Goal: Check status: Check status

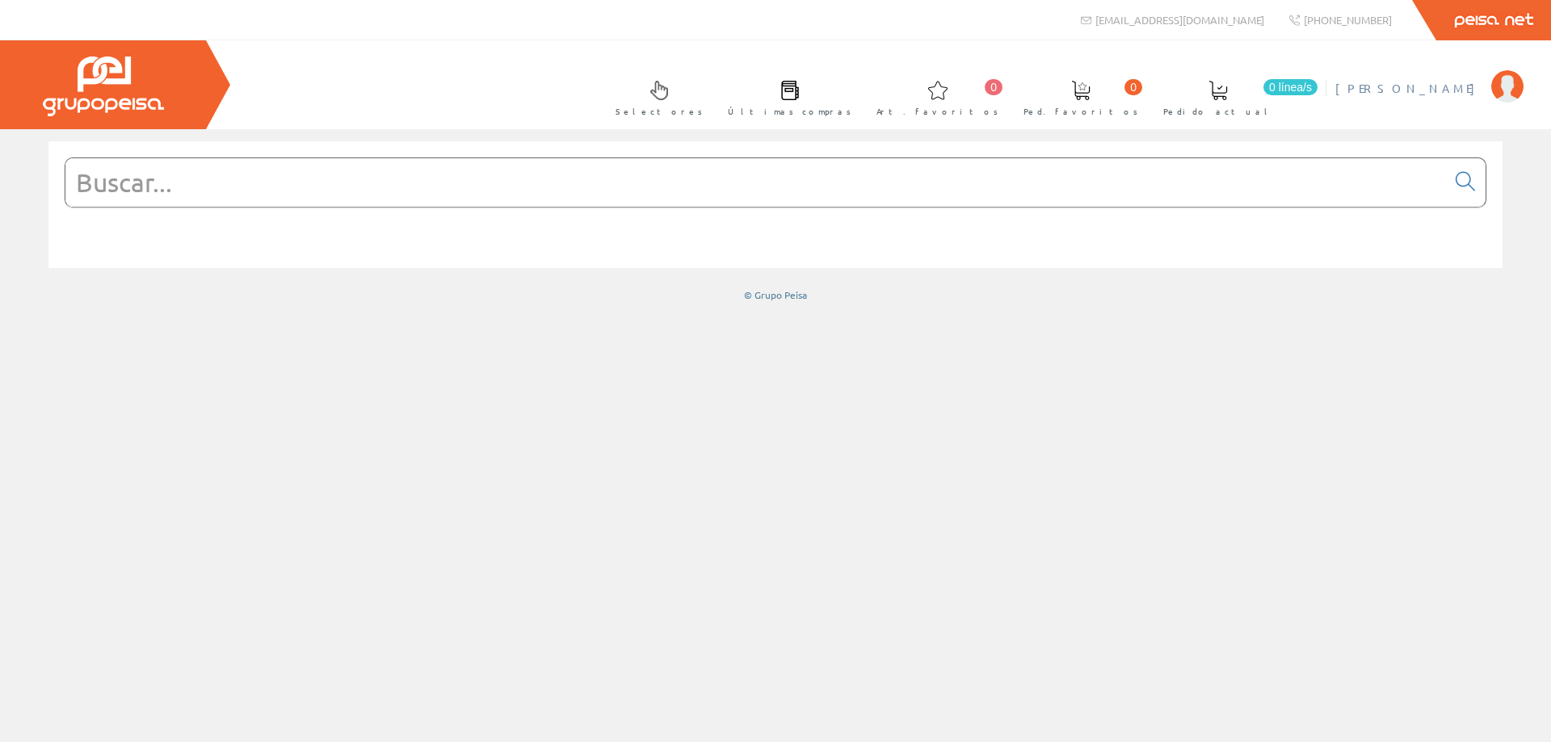
click at [1442, 90] on span "[PERSON_NAME]" at bounding box center [1409, 88] width 148 height 16
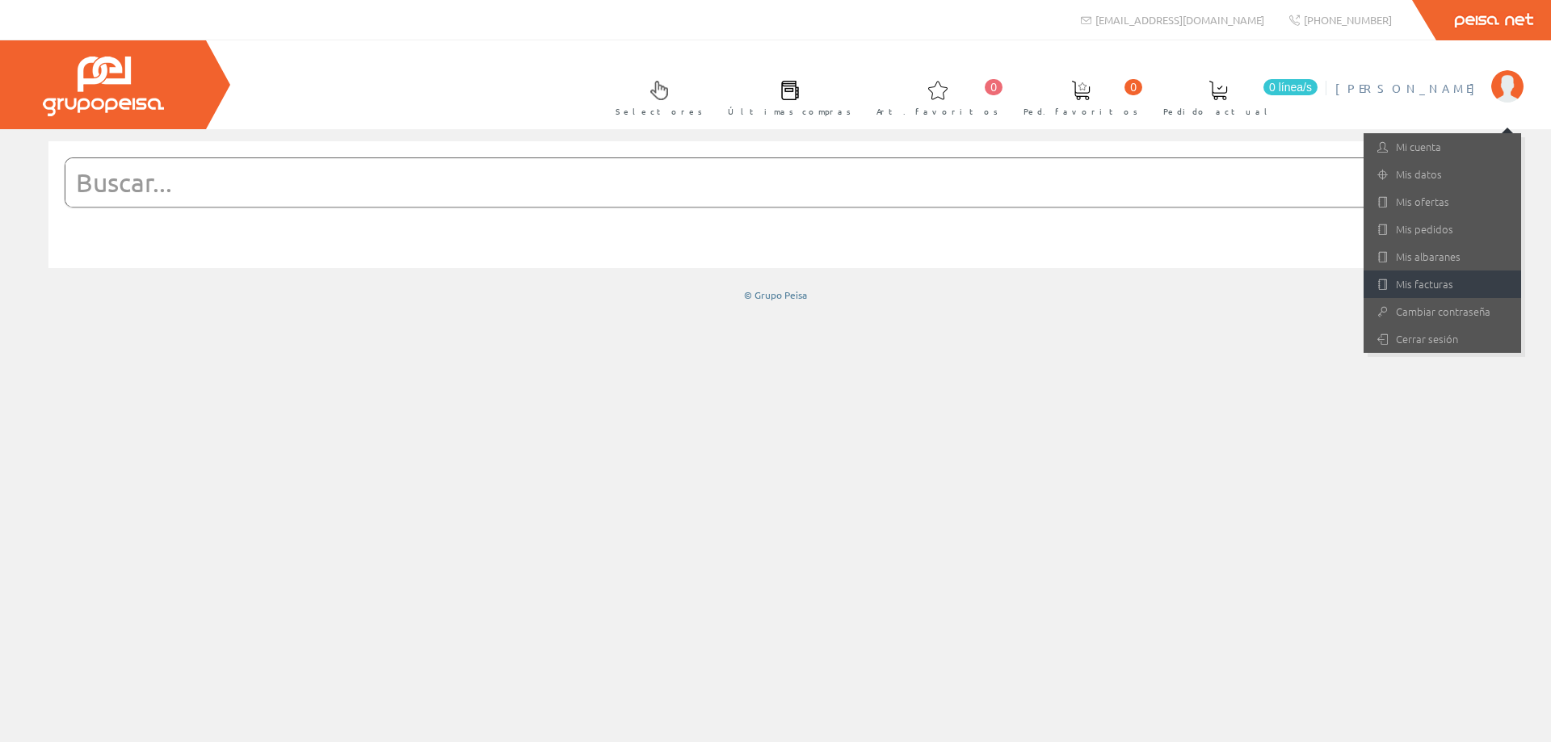
click at [1440, 280] on link "Mis facturas" at bounding box center [1443, 284] width 158 height 27
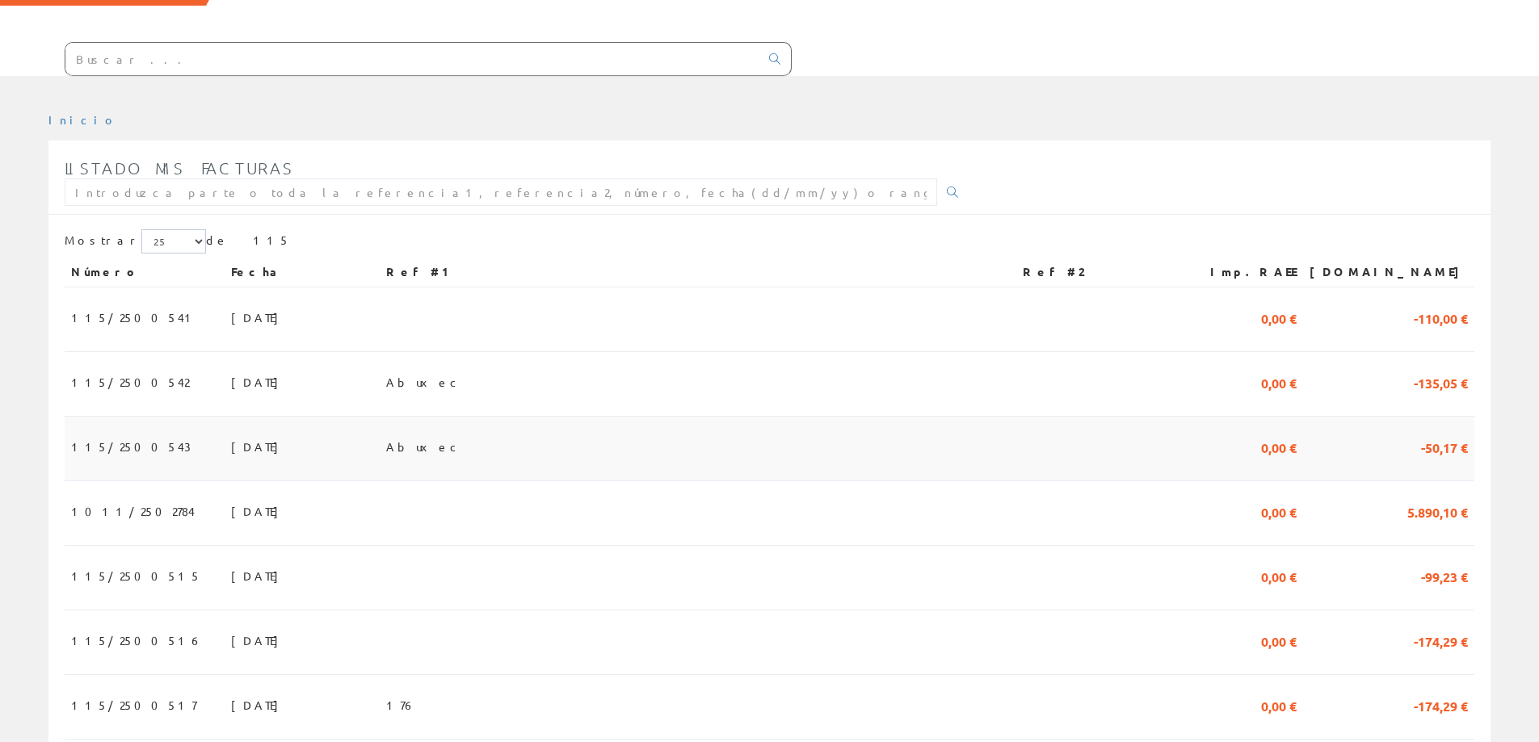
scroll to position [162, 0]
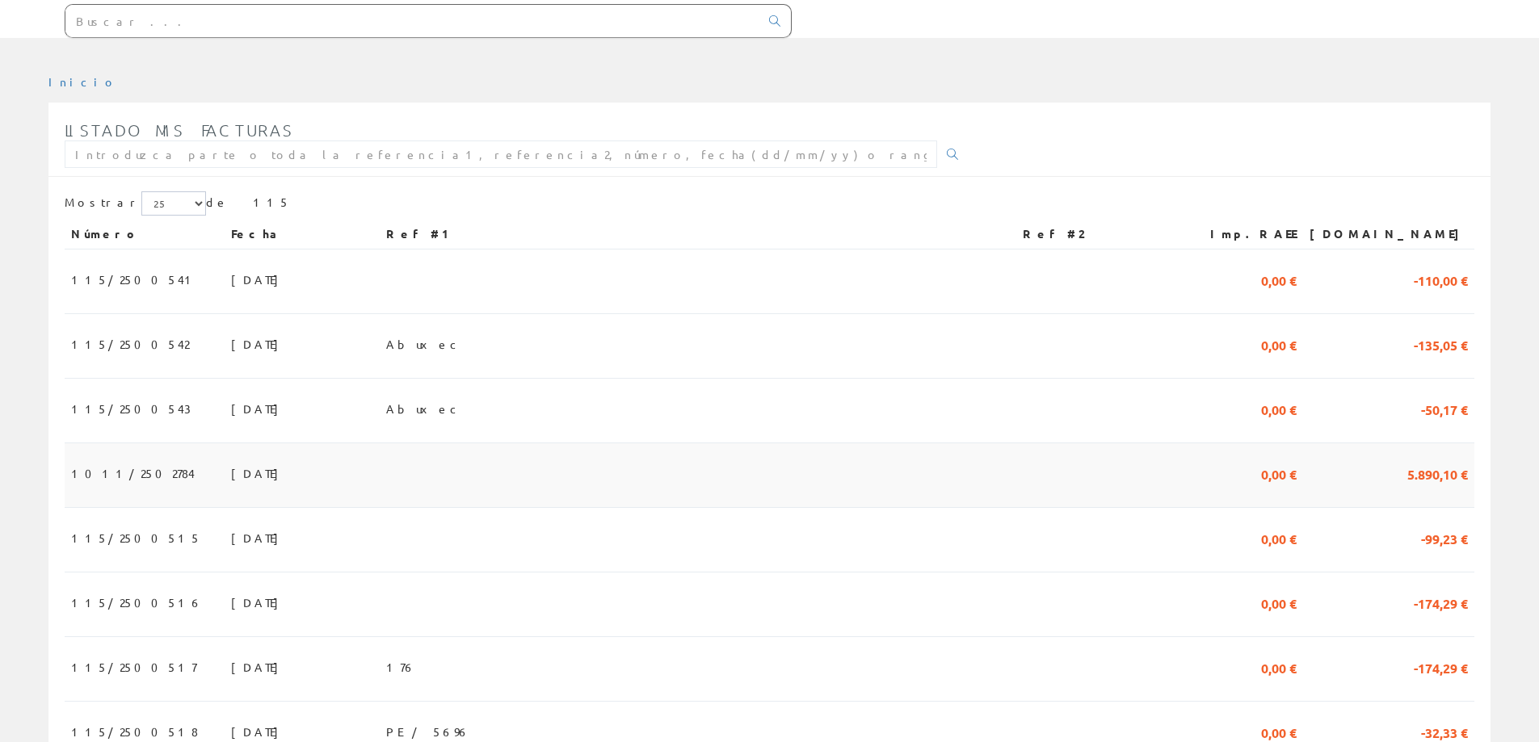
click at [231, 470] on span "[DATE]" at bounding box center [259, 473] width 56 height 27
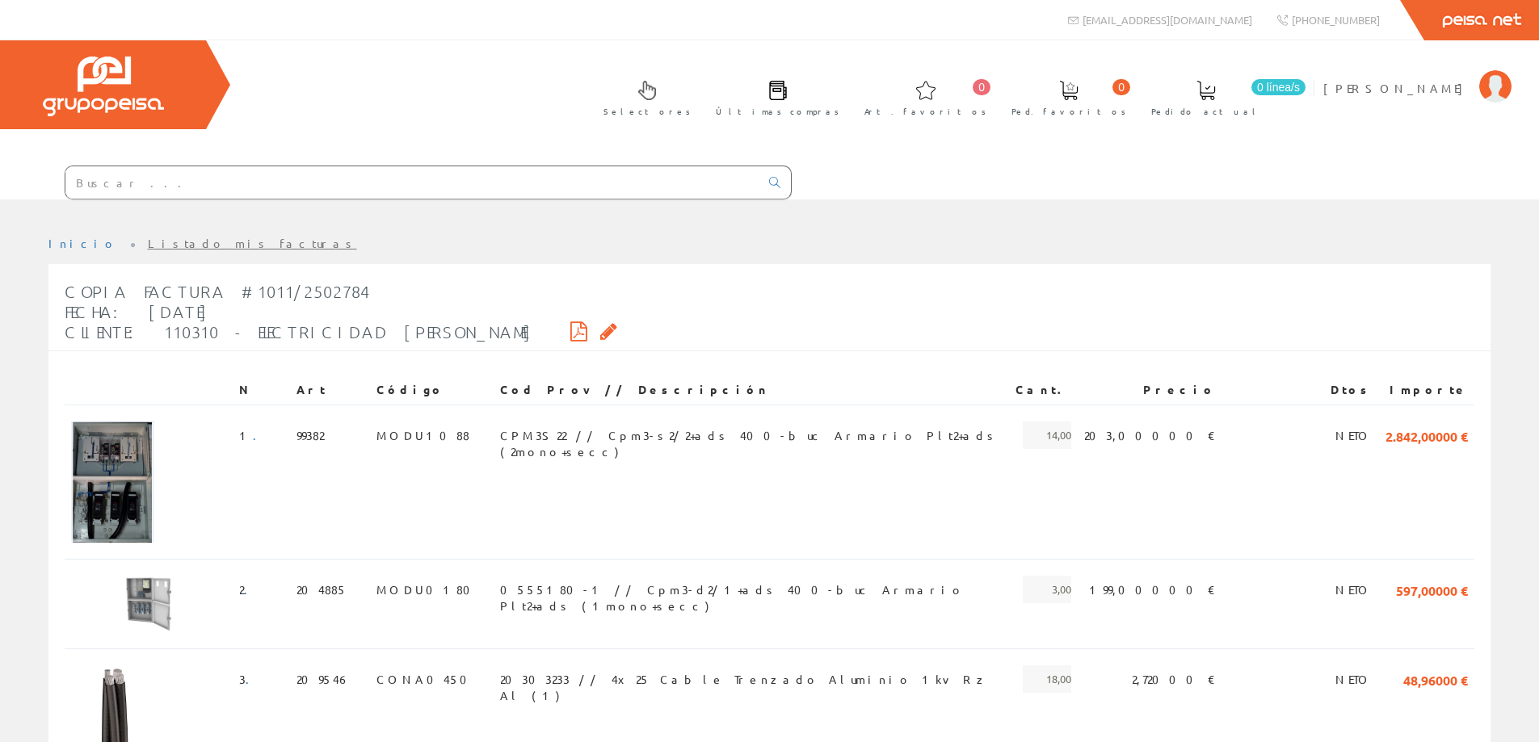
click at [570, 328] on icon at bounding box center [578, 331] width 17 height 11
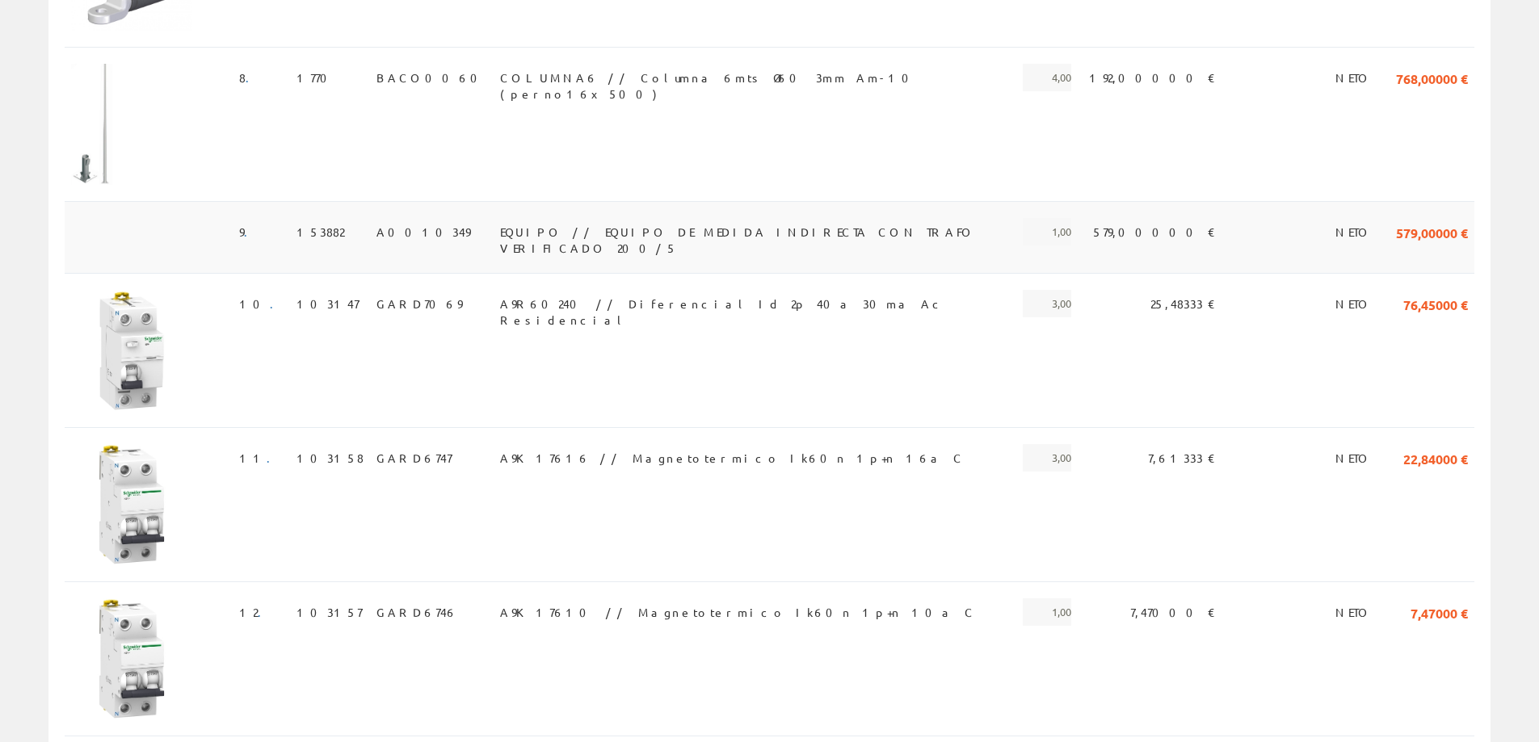
scroll to position [1373, 0]
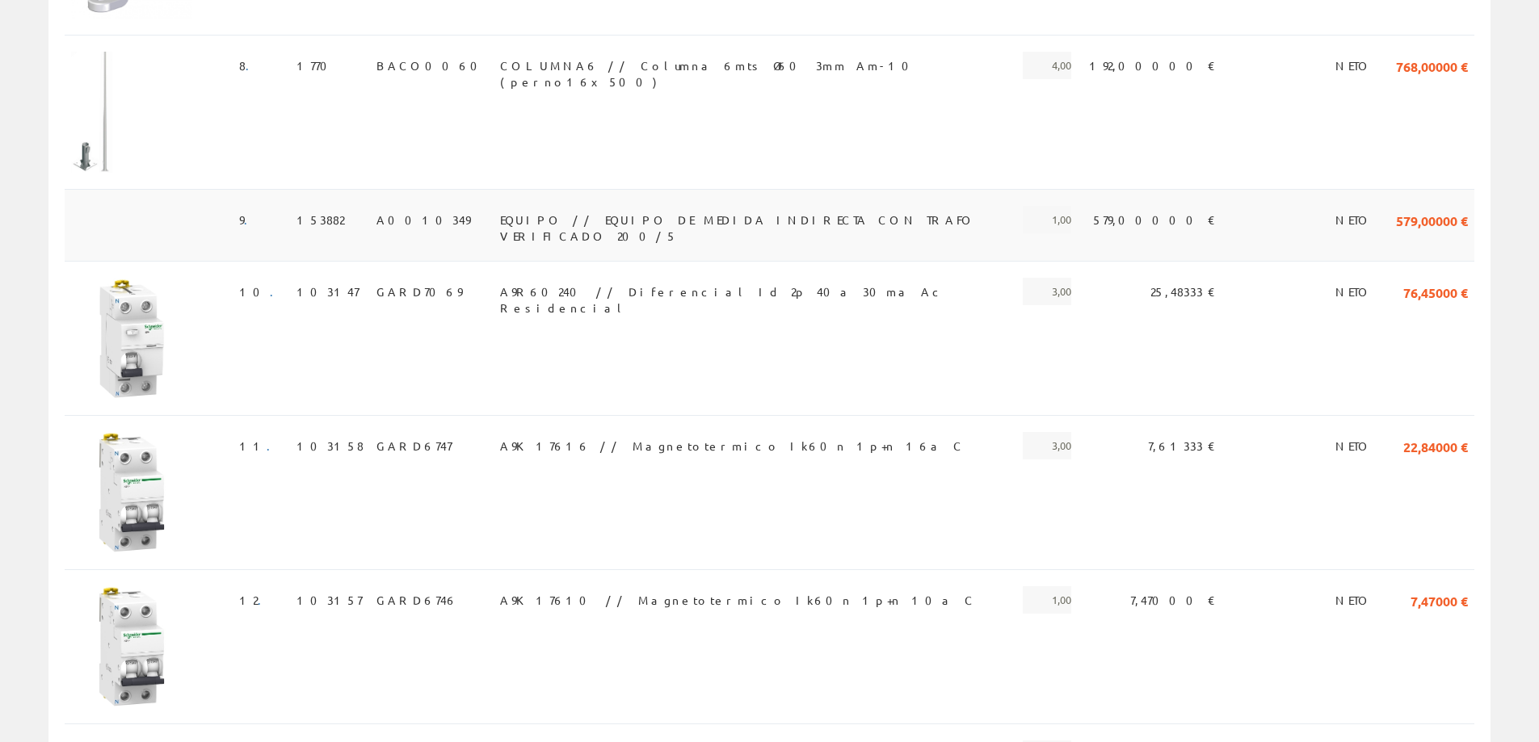
click at [599, 219] on span "EQUIPO // EQUIPO DE MEDIDA INDIRECTA CON TRAFO VERIFICADO 200/5" at bounding box center [751, 219] width 503 height 27
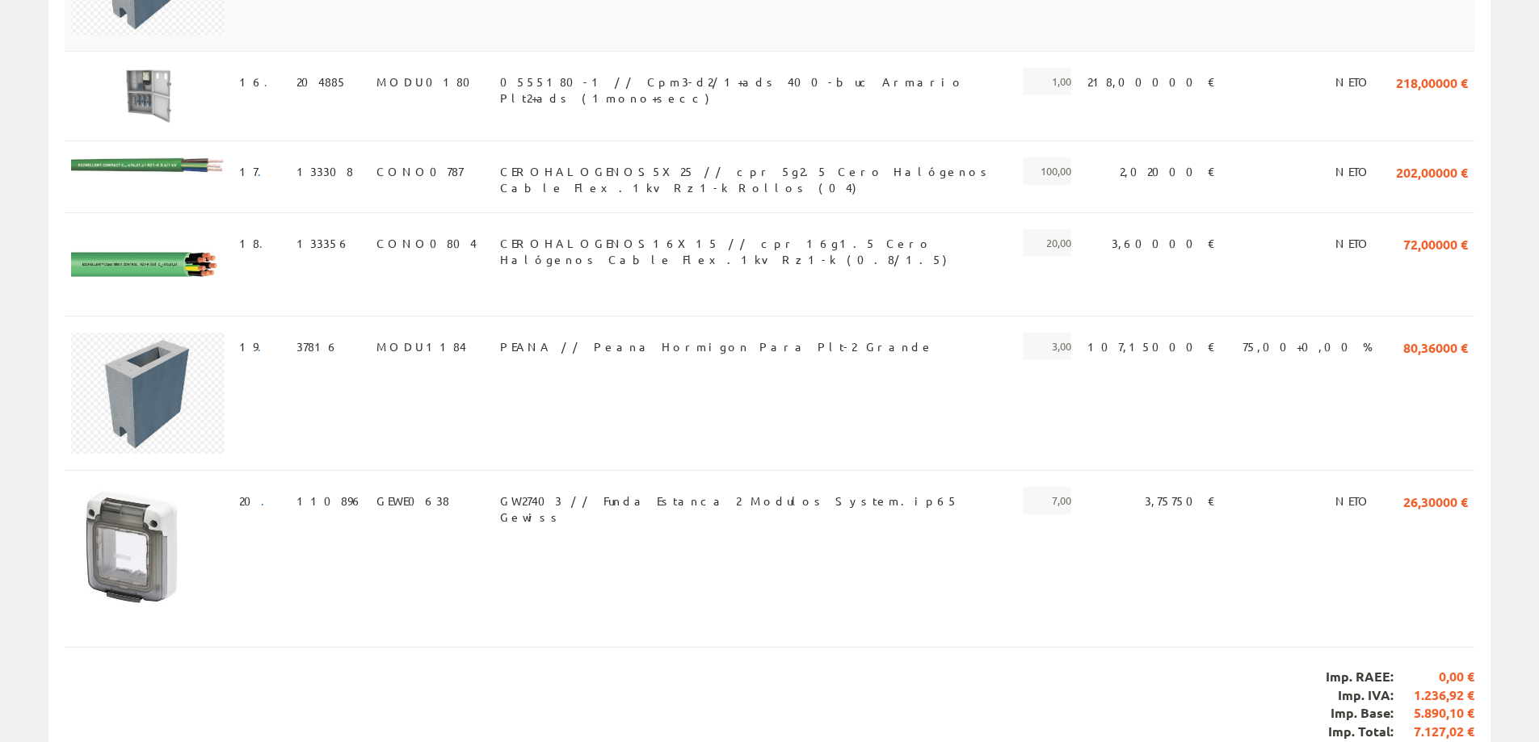
scroll to position [2481, 0]
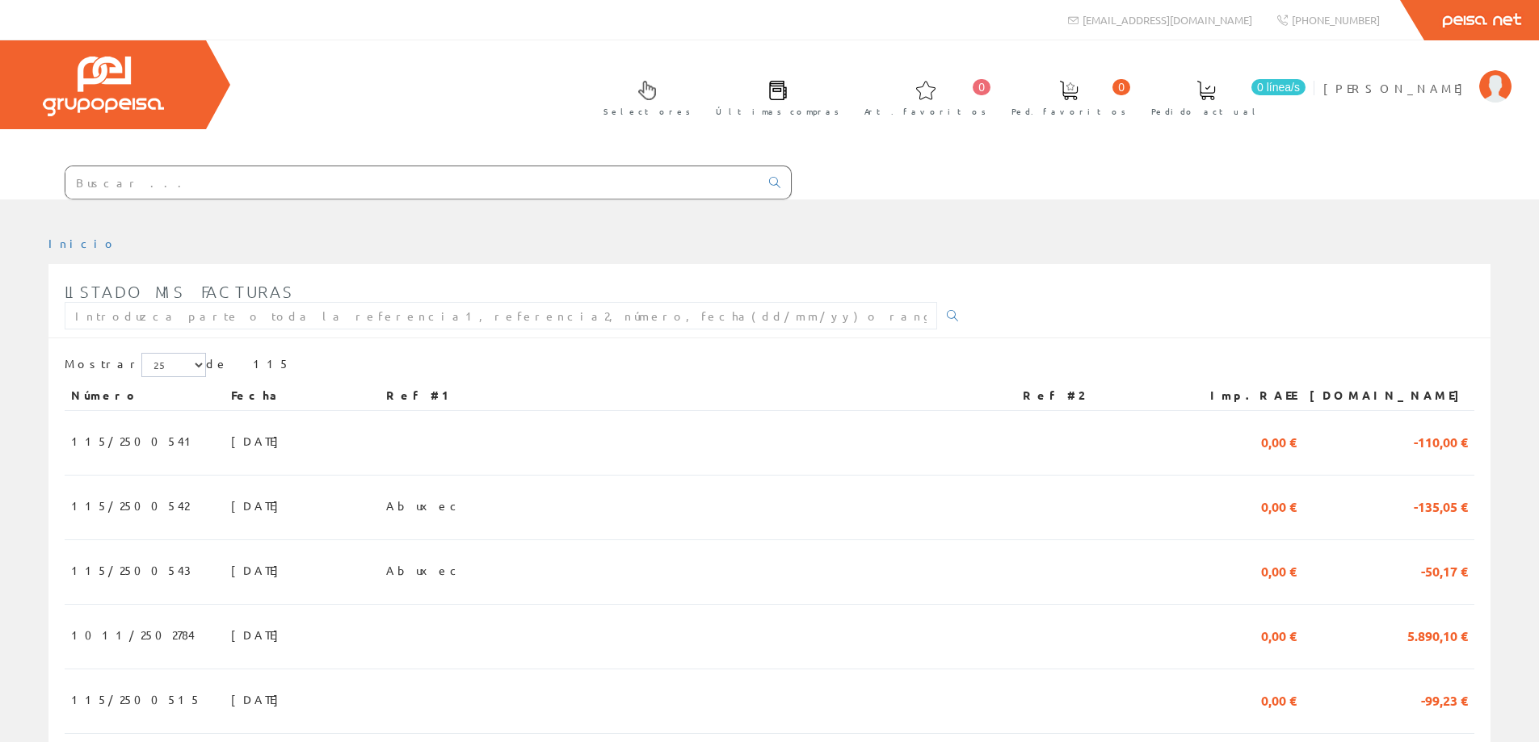
scroll to position [162, 0]
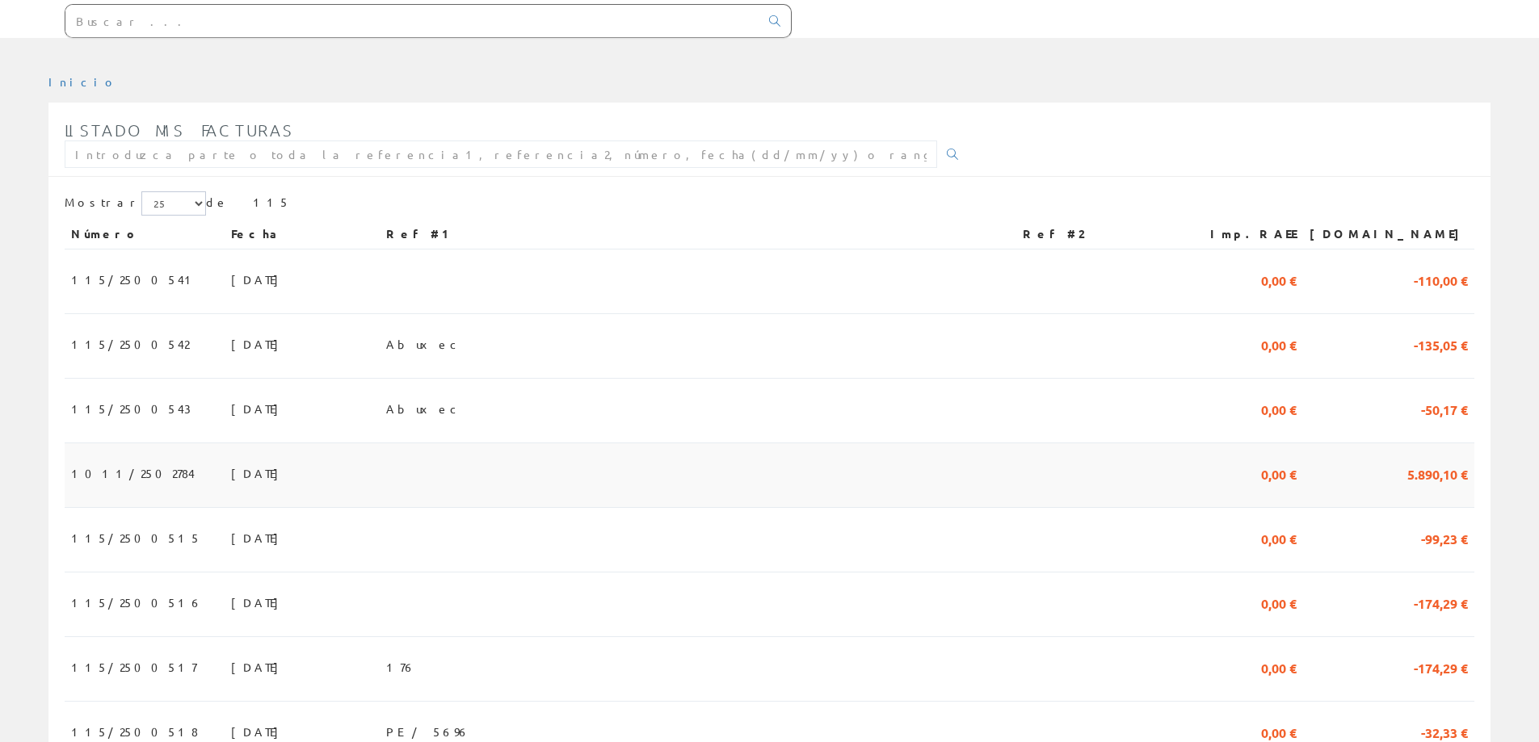
click at [628, 473] on td at bounding box center [698, 476] width 637 height 65
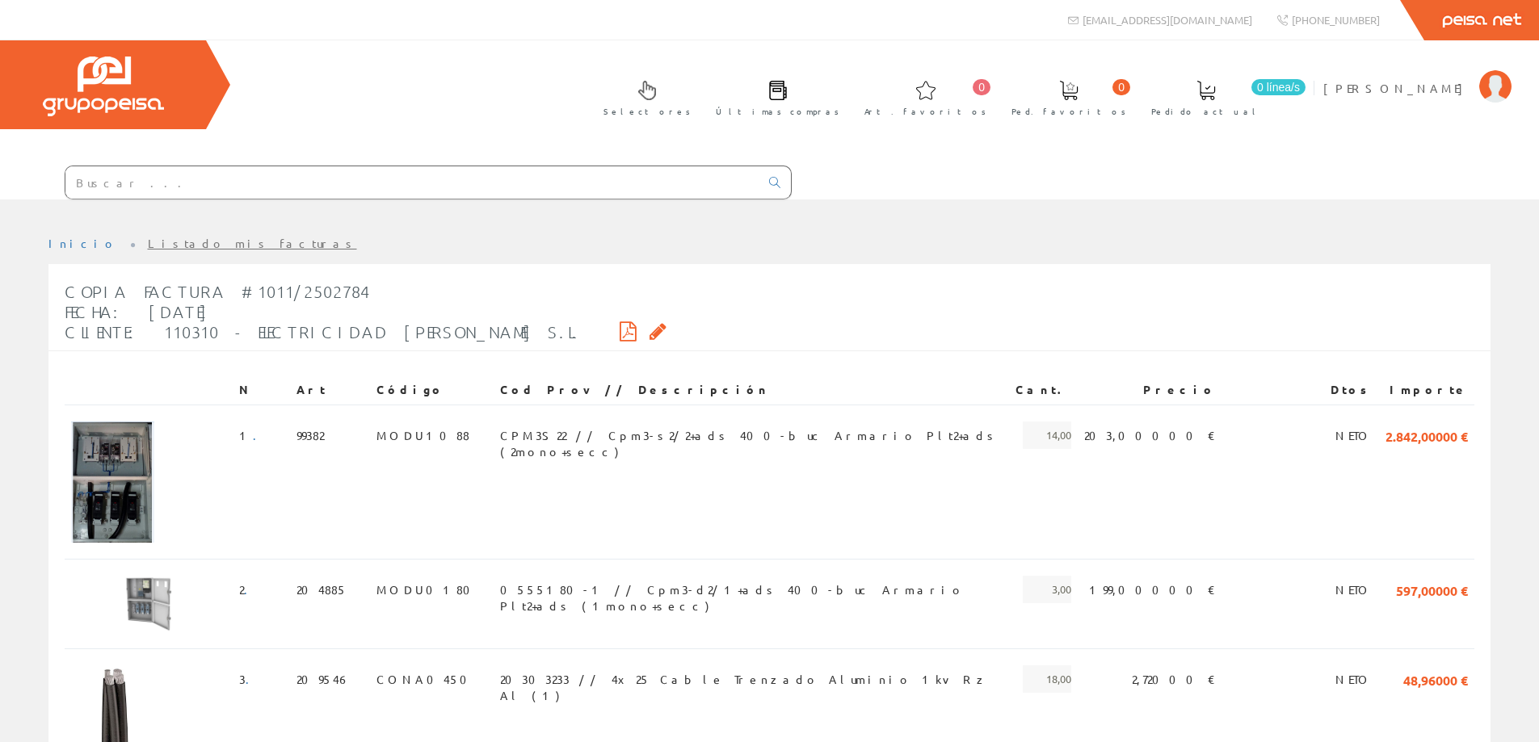
click at [620, 328] on icon at bounding box center [628, 331] width 17 height 11
